Goal: Transaction & Acquisition: Purchase product/service

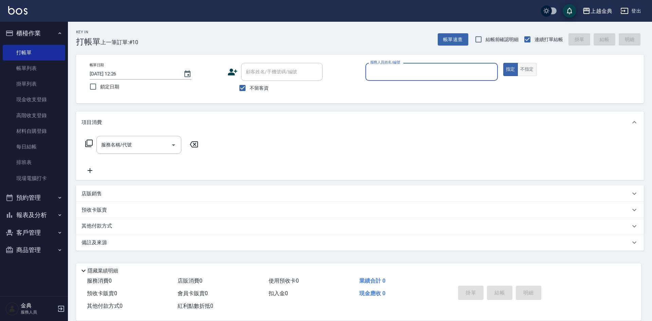
click at [528, 67] on button "不指定" at bounding box center [527, 69] width 19 height 13
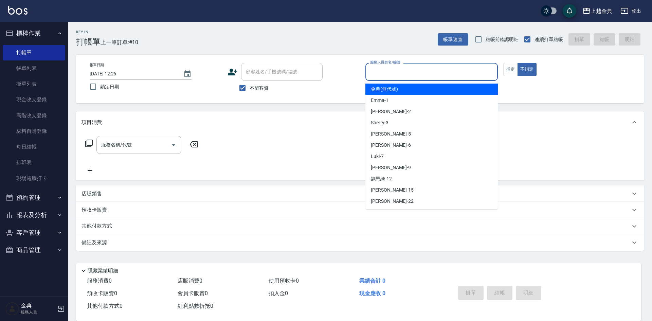
click at [489, 74] on input "服務人員姓名/編號" at bounding box center [431, 72] width 126 height 12
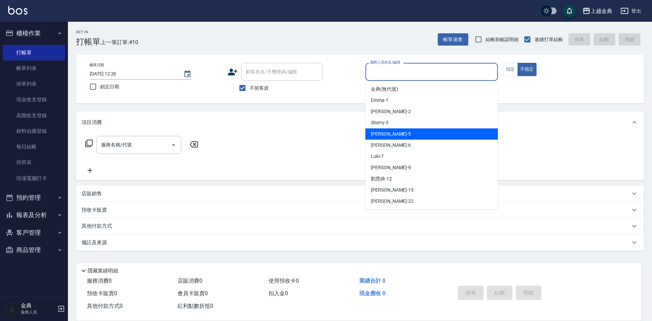
drag, startPoint x: 430, startPoint y: 135, endPoint x: 352, endPoint y: 140, distance: 78.3
click at [430, 135] on div "[PERSON_NAME] -5" at bounding box center [431, 133] width 132 height 11
type input "[PERSON_NAME]-5"
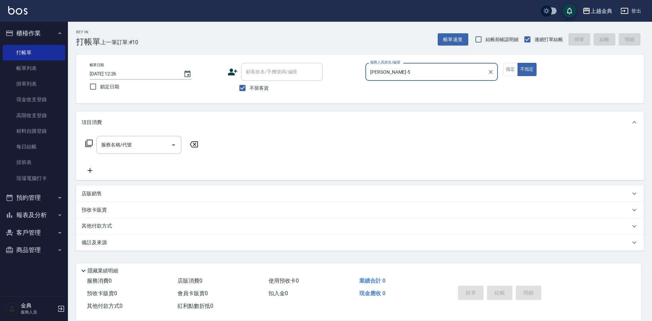
click at [89, 143] on icon at bounding box center [89, 143] width 8 height 8
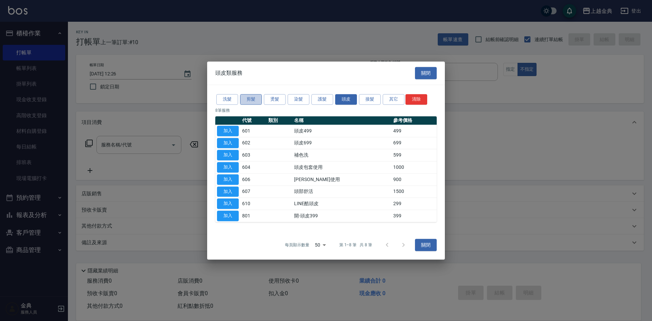
click at [252, 95] on button "剪髮" at bounding box center [251, 99] width 22 height 11
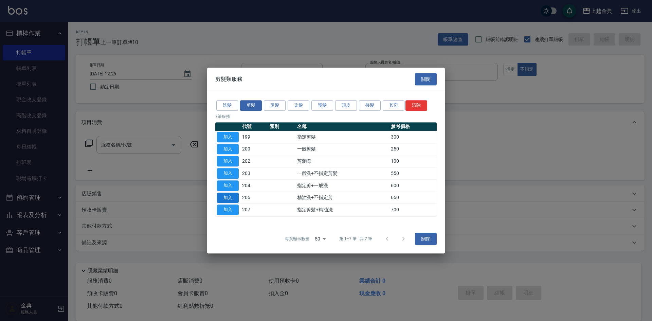
click at [229, 198] on button "加入" at bounding box center [228, 198] width 22 height 11
type input "精油洗+不指定剪(205)"
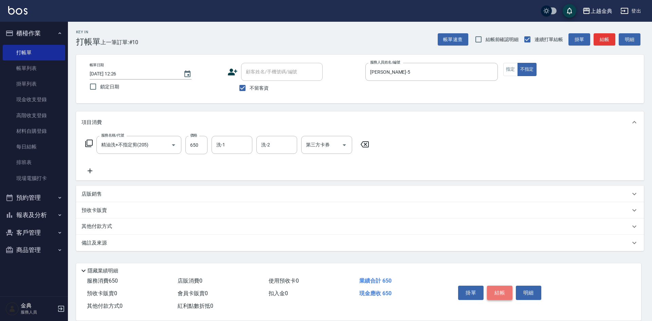
click at [503, 286] on button "結帳" at bounding box center [499, 293] width 25 height 14
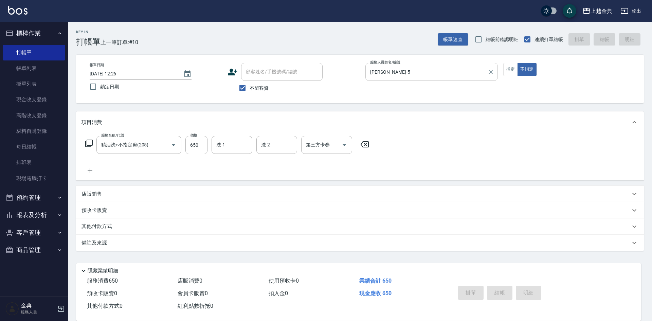
type input "[DATE] 14:29"
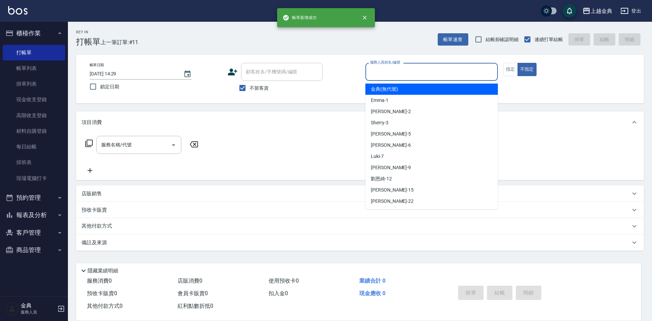
click at [394, 69] on input "服務人員姓名/編號" at bounding box center [431, 72] width 126 height 12
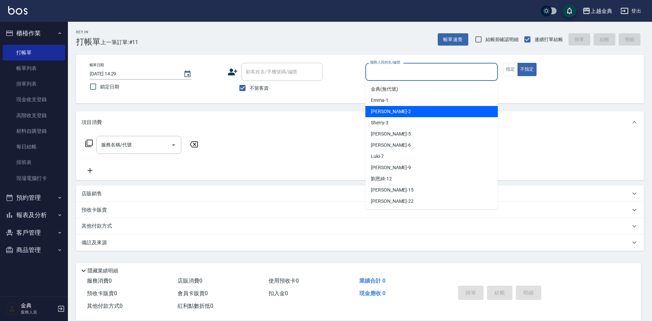
click at [381, 110] on span "Cindy -2" at bounding box center [391, 111] width 40 height 7
type input "Cindy-2"
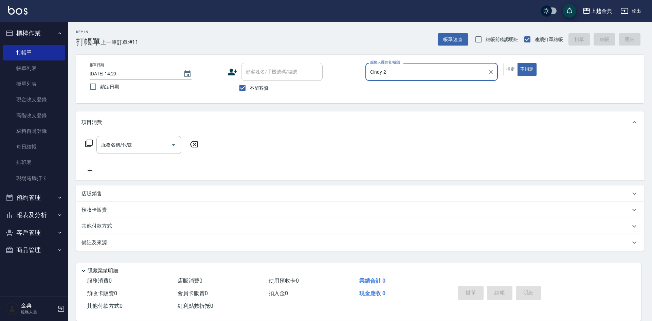
click at [86, 142] on icon at bounding box center [89, 143] width 8 height 8
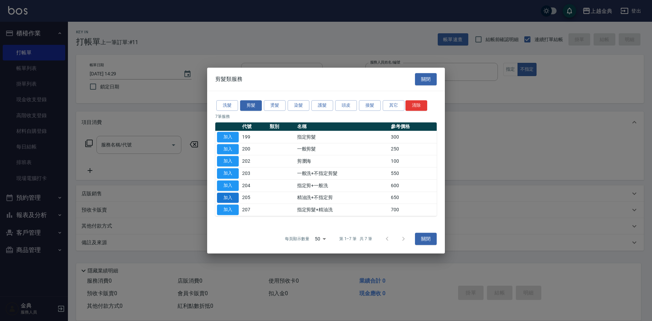
click at [233, 200] on button "加入" at bounding box center [228, 198] width 22 height 11
type input "精油洗+不指定剪(205)"
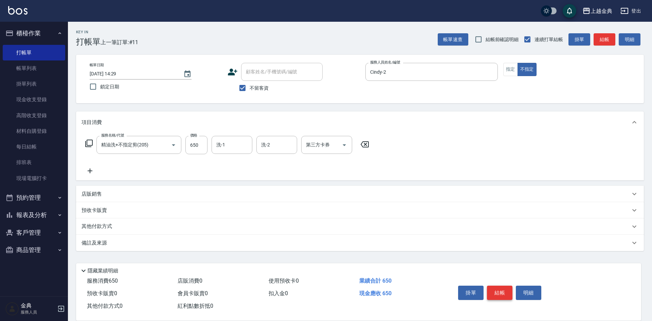
click at [501, 289] on button "結帳" at bounding box center [499, 293] width 25 height 14
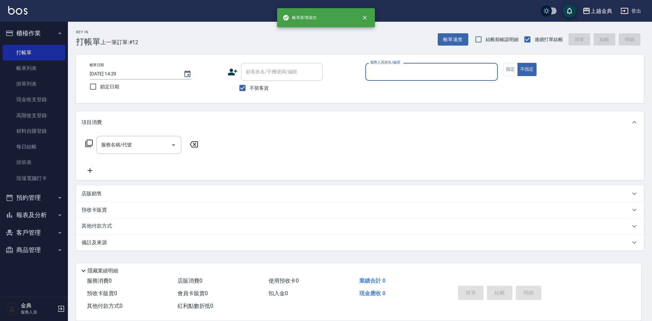
click at [399, 73] on input "服務人員姓名/編號" at bounding box center [431, 72] width 126 height 12
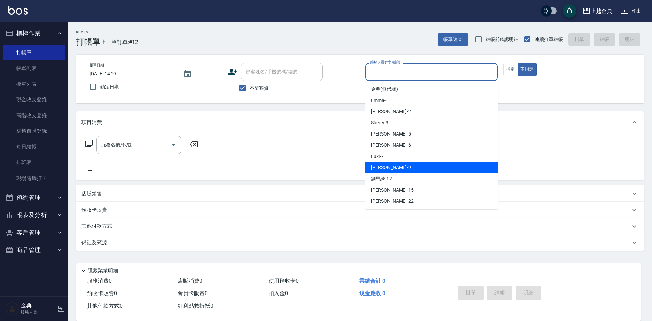
drag, startPoint x: 398, startPoint y: 163, endPoint x: 315, endPoint y: 181, distance: 84.0
click at [397, 164] on div "[PERSON_NAME] -9" at bounding box center [431, 167] width 132 height 11
type input "[PERSON_NAME]-9"
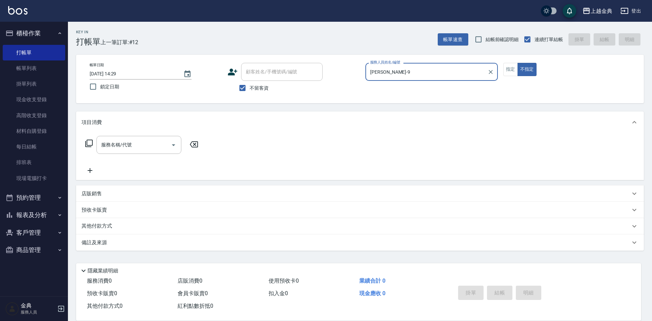
click at [88, 144] on icon at bounding box center [89, 143] width 8 height 8
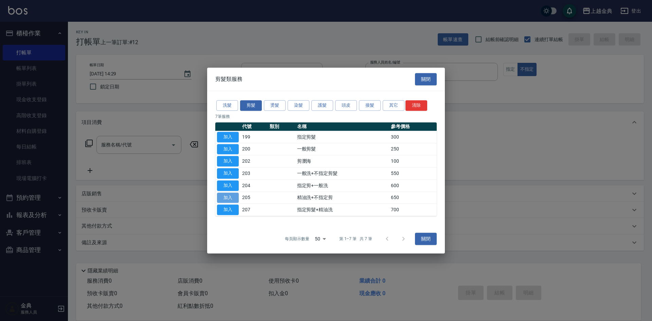
click at [223, 199] on button "加入" at bounding box center [228, 198] width 22 height 11
type input "精油洗+不指定剪(205)"
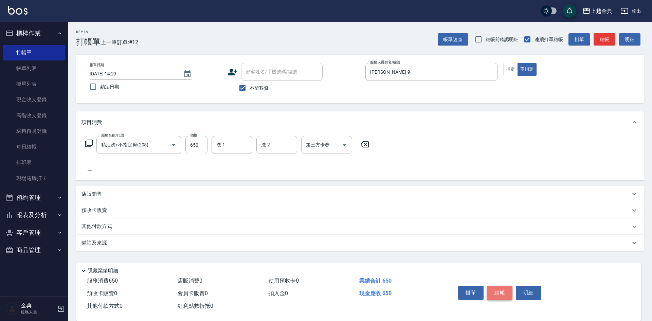
click at [503, 291] on button "結帳" at bounding box center [499, 293] width 25 height 14
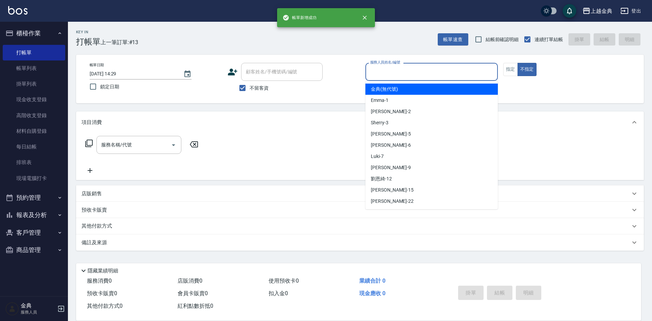
click at [379, 74] on input "服務人員姓名/編號" at bounding box center [431, 72] width 126 height 12
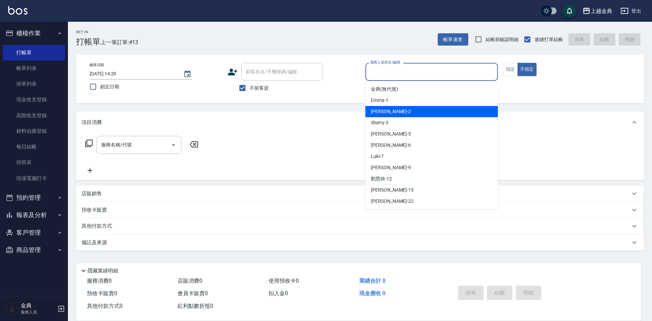
click at [396, 111] on div "Cindy -2" at bounding box center [431, 111] width 132 height 11
type input "Cindy-2"
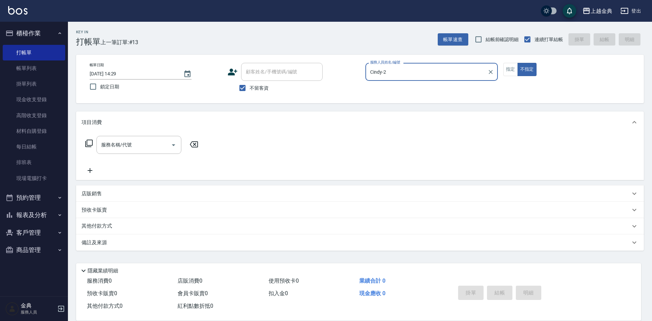
click at [92, 146] on icon at bounding box center [89, 143] width 8 height 8
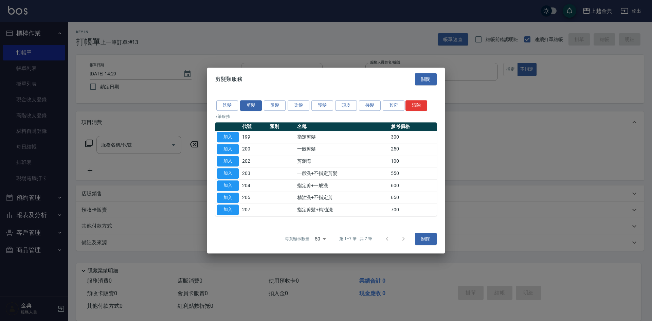
click at [232, 143] on td "加入" at bounding box center [227, 137] width 25 height 12
click at [232, 150] on button "加入" at bounding box center [228, 149] width 22 height 11
type input "一般剪髮(200)"
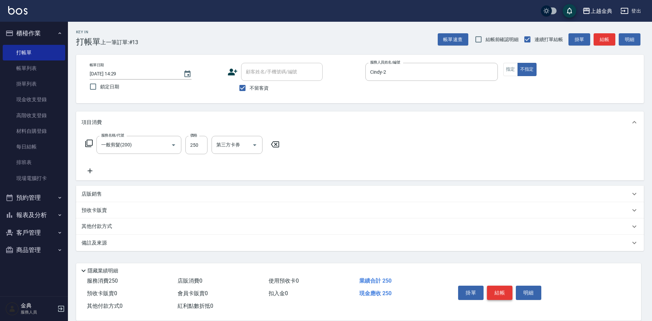
click at [497, 287] on button "結帳" at bounding box center [499, 293] width 25 height 14
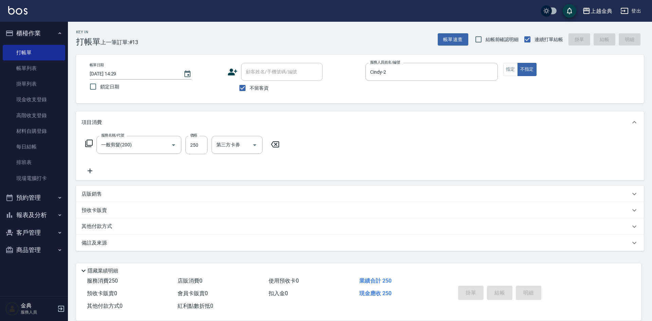
type input "[DATE] 14:30"
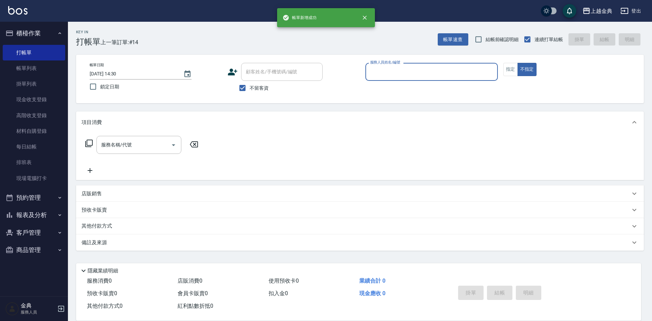
click at [401, 68] on input "服務人員姓名/編號" at bounding box center [431, 72] width 126 height 12
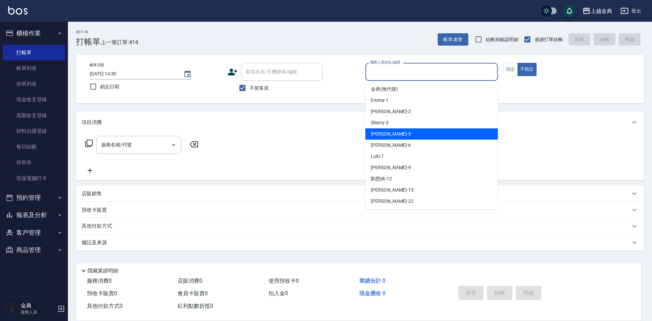
click at [398, 135] on div "[PERSON_NAME] -5" at bounding box center [431, 133] width 132 height 11
type input "[PERSON_NAME]-5"
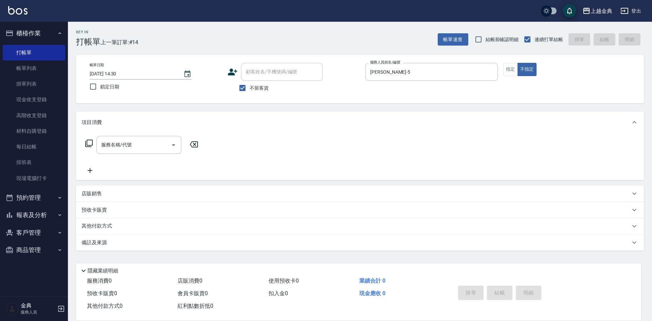
click at [85, 145] on icon at bounding box center [88, 143] width 7 height 7
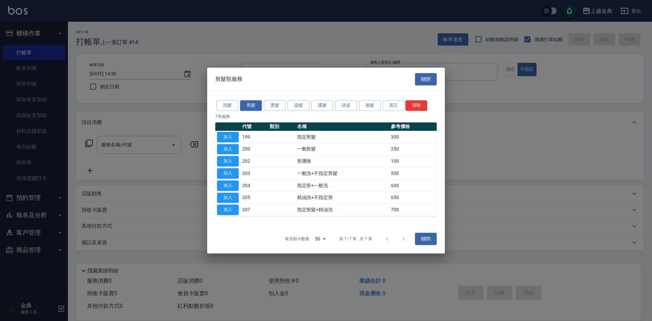
click at [344, 100] on div "洗髮 剪髮 燙髮 染髮 護髮 頭皮 接髮 其它 清除 7 筆服務 代號 類別 名稱 參考價格 加入 199 指定剪髮 300 加入 200 一般剪髮 250 …" at bounding box center [326, 157] width 238 height 133
click at [344, 103] on button "頭皮" at bounding box center [346, 105] width 22 height 11
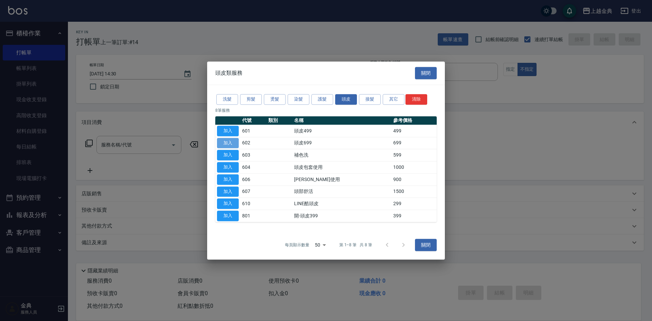
click at [231, 143] on button "加入" at bounding box center [228, 143] width 22 height 11
type input "頭皮699(602)"
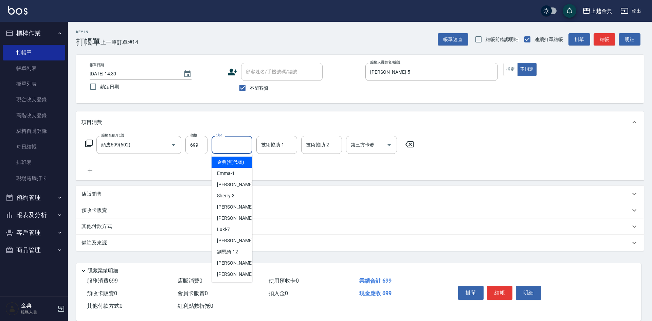
click at [230, 143] on input "洗-1" at bounding box center [232, 145] width 35 height 12
click at [240, 246] on div "[PERSON_NAME] -9" at bounding box center [232, 240] width 41 height 11
type input "[PERSON_NAME]-9"
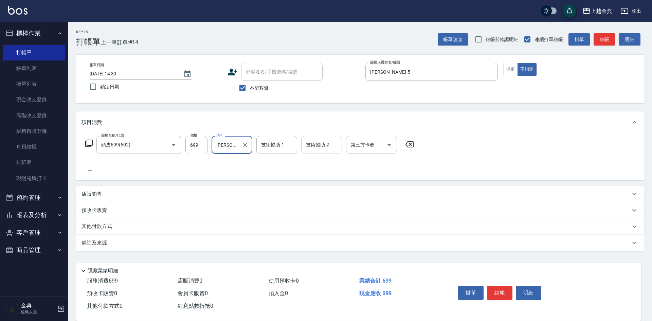
click at [320, 143] on input "技術協助-2" at bounding box center [321, 145] width 35 height 12
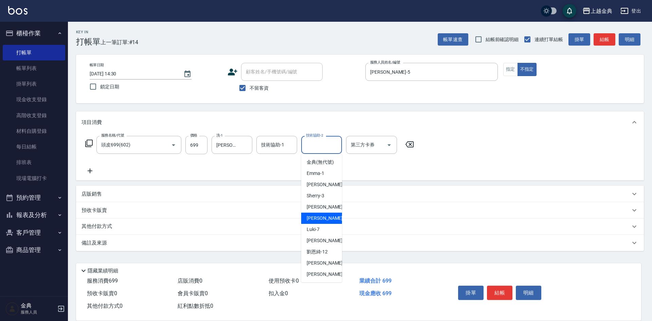
click at [412, 165] on div "服務名稱/代號 頭皮699(602) 服務名稱/代號 價格 699 價格 洗-1 [PERSON_NAME]-9 洗-1 技術協助-1 技術協助-1 技術協助…" at bounding box center [250, 155] width 337 height 39
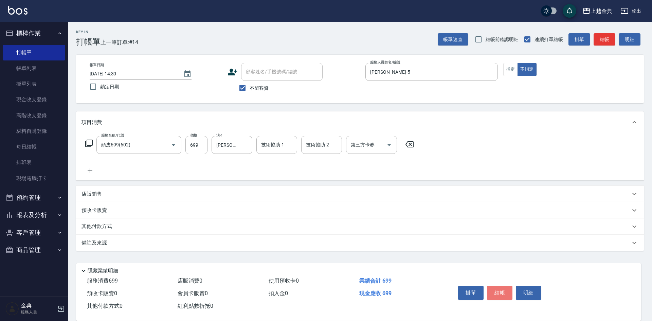
click at [504, 286] on button "結帳" at bounding box center [499, 293] width 25 height 14
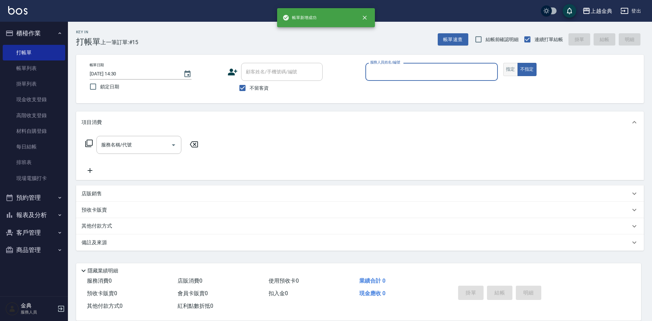
click at [516, 70] on button "指定" at bounding box center [510, 69] width 15 height 13
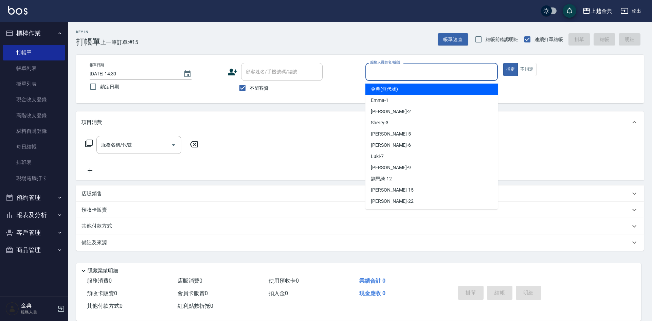
drag, startPoint x: 454, startPoint y: 70, endPoint x: 414, endPoint y: 122, distance: 65.6
click at [454, 70] on input "服務人員姓名/編號" at bounding box center [431, 72] width 126 height 12
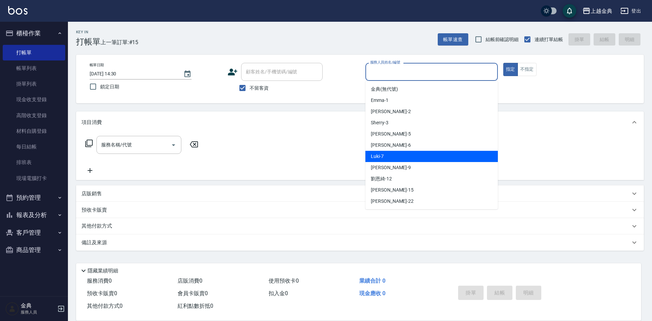
click at [395, 151] on div "Luki -7" at bounding box center [431, 156] width 132 height 11
type input "Luki-7"
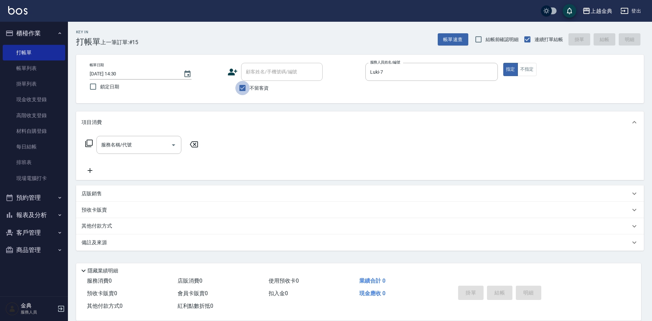
click at [248, 82] on input "不留客資" at bounding box center [242, 88] width 14 height 14
checkbox input "false"
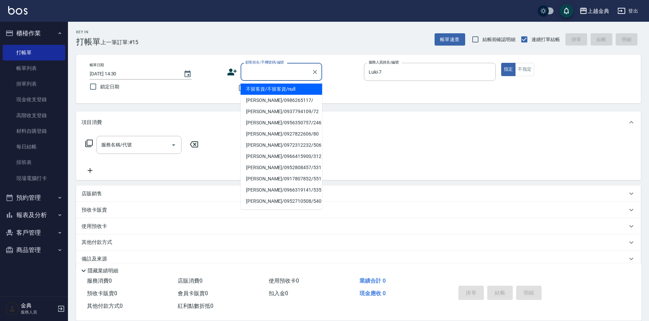
click at [263, 75] on input "顧客姓名/手機號碼/編號" at bounding box center [275, 72] width 65 height 12
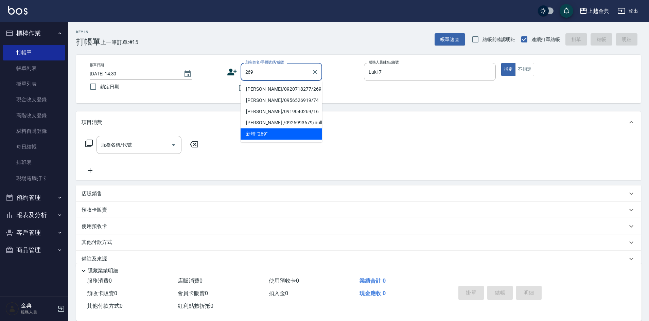
click at [265, 92] on li "[PERSON_NAME]/0920718277/269" at bounding box center [281, 89] width 82 height 11
type input "[PERSON_NAME]/0920718277/269"
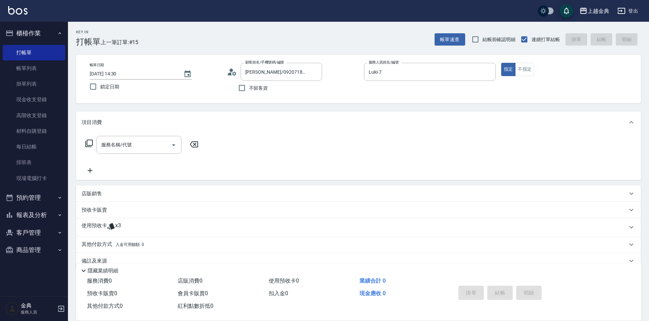
click at [88, 143] on icon at bounding box center [89, 143] width 8 height 8
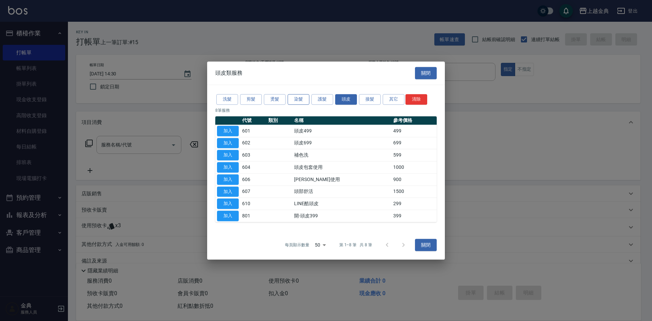
click at [293, 101] on button "染髮" at bounding box center [299, 99] width 22 height 11
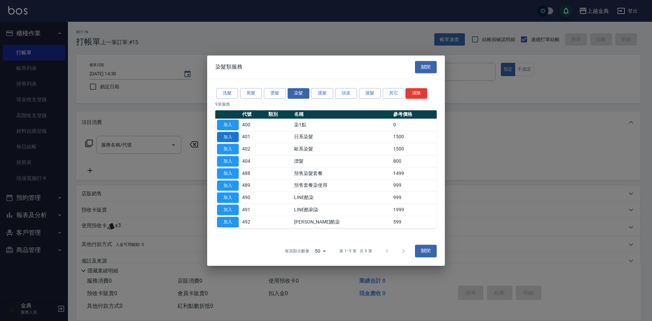
click at [228, 137] on button "加入" at bounding box center [228, 137] width 22 height 11
type input "日系染髮(401)"
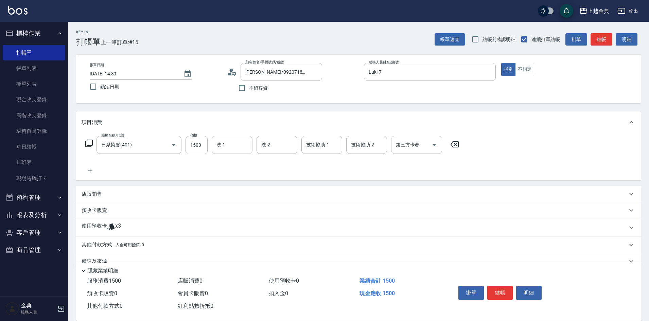
click at [239, 150] on input "洗-1" at bounding box center [232, 145] width 35 height 12
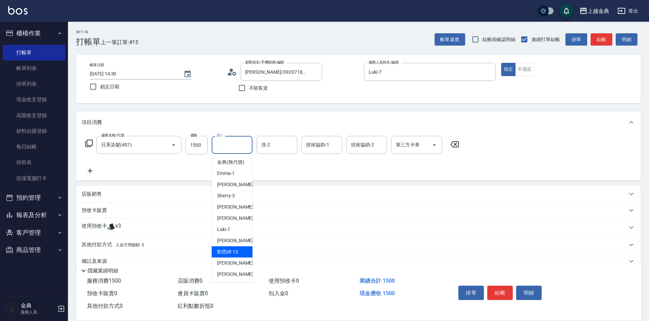
click at [238, 255] on span "[PERSON_NAME]-12" at bounding box center [227, 251] width 21 height 7
type input "[PERSON_NAME]-12"
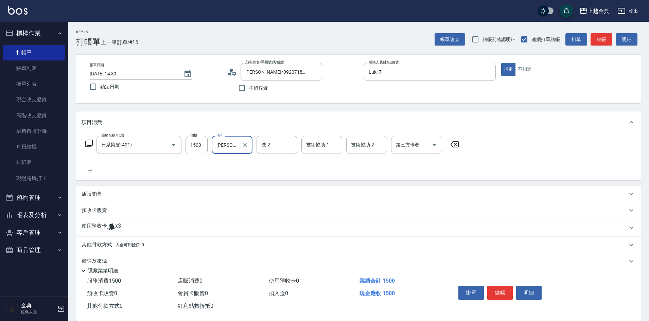
click at [116, 229] on div "使用預收卡 x3" at bounding box center [354, 227] width 545 height 10
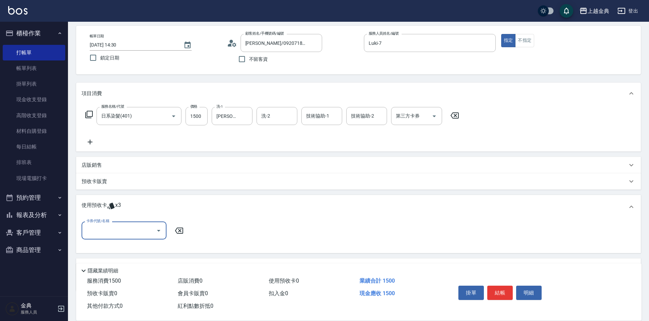
scroll to position [64, 0]
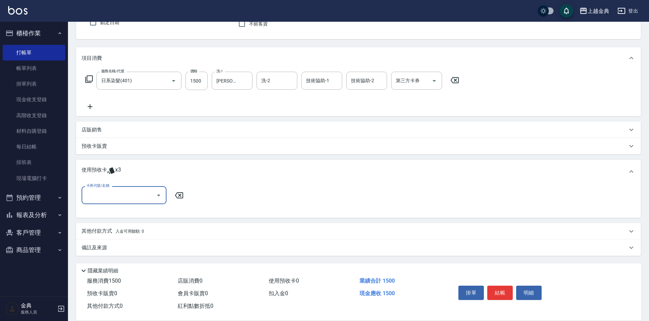
click at [132, 199] on input "卡券代號/名稱" at bounding box center [119, 195] width 69 height 12
click at [138, 216] on div "護髮包套3送1(1) 剩餘1張" at bounding box center [124, 212] width 85 height 11
type input "護髮包套3送1(1)"
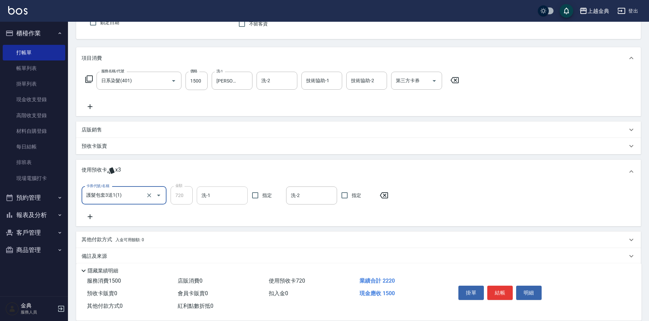
click at [216, 195] on input "洗-1" at bounding box center [222, 195] width 45 height 12
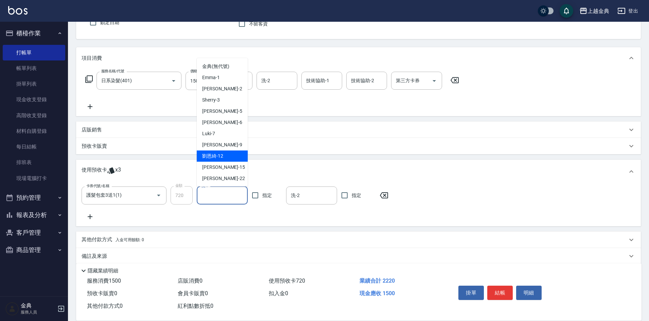
drag, startPoint x: 226, startPoint y: 158, endPoint x: 234, endPoint y: 168, distance: 12.8
click at [225, 158] on div "[PERSON_NAME]-12" at bounding box center [222, 155] width 51 height 11
type input "[PERSON_NAME]-12"
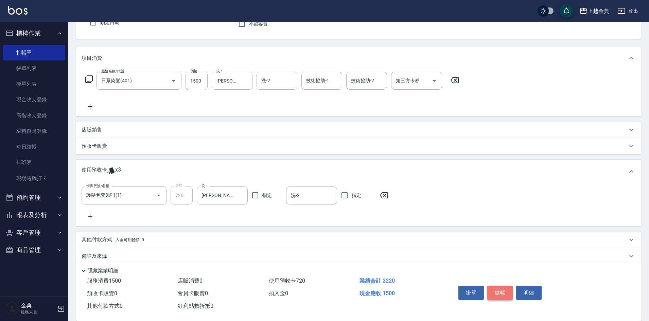
click at [495, 288] on button "結帳" at bounding box center [499, 293] width 25 height 14
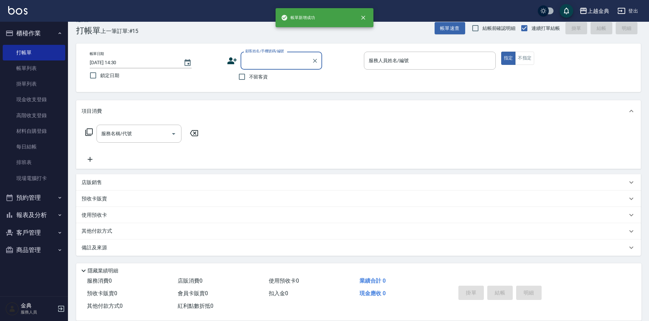
scroll to position [11, 0]
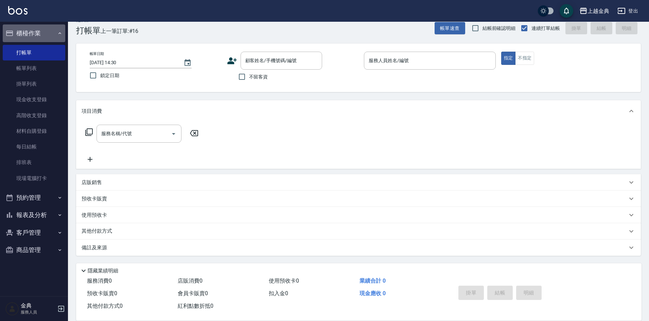
click at [43, 37] on button "櫃檯作業" at bounding box center [34, 33] width 62 height 18
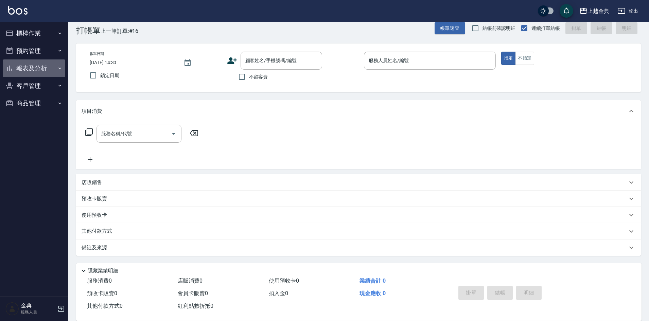
click at [39, 62] on button "報表及分析" at bounding box center [34, 68] width 62 height 18
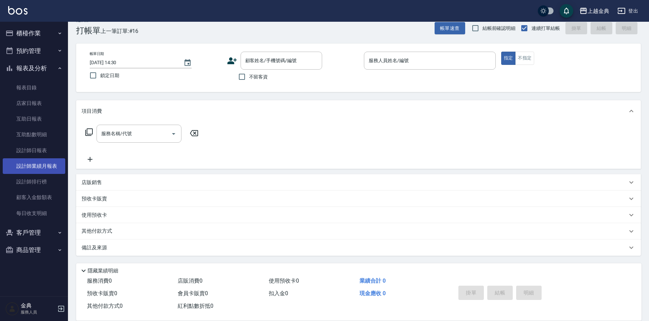
click at [42, 168] on link "設計師業績月報表" at bounding box center [34, 166] width 62 height 16
